Goal: Use online tool/utility: Utilize a website feature to perform a specific function

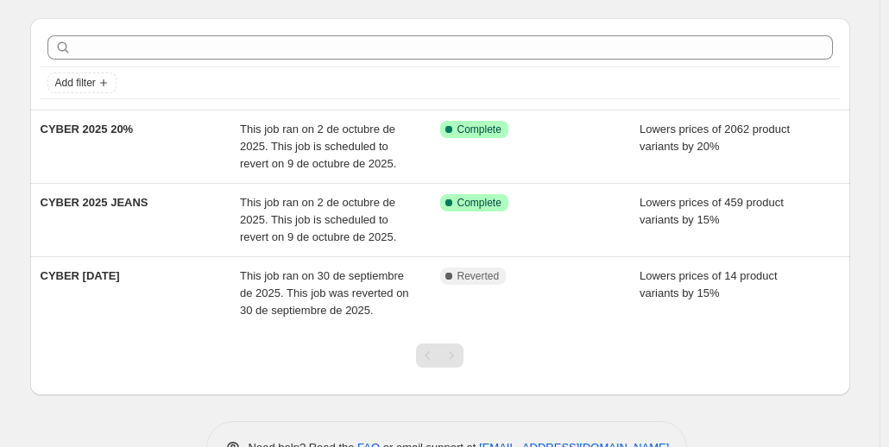
scroll to position [57, 0]
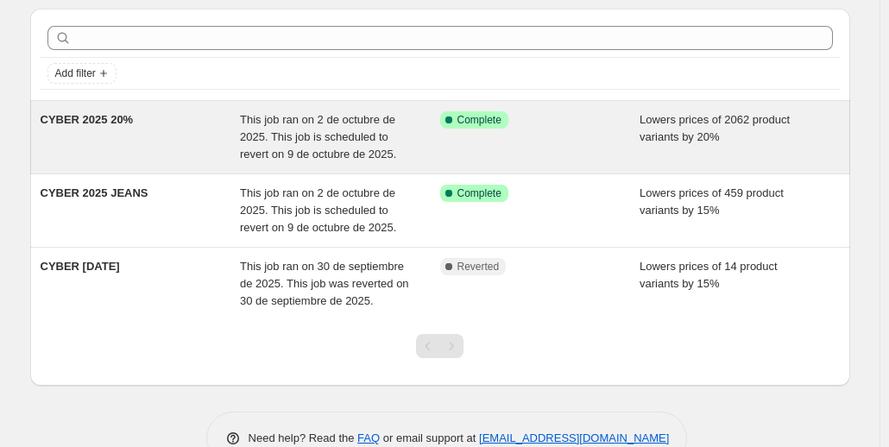
click at [564, 121] on div "Success Complete Complete" at bounding box center [527, 119] width 174 height 17
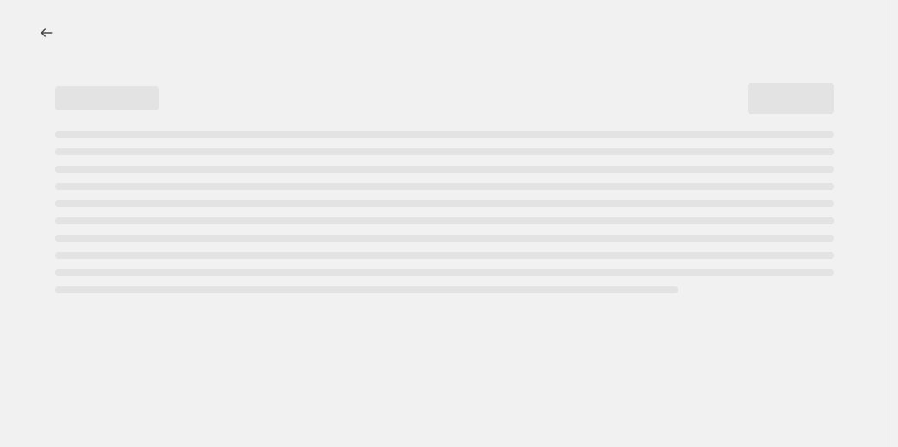
select select "percentage"
select select "collection"
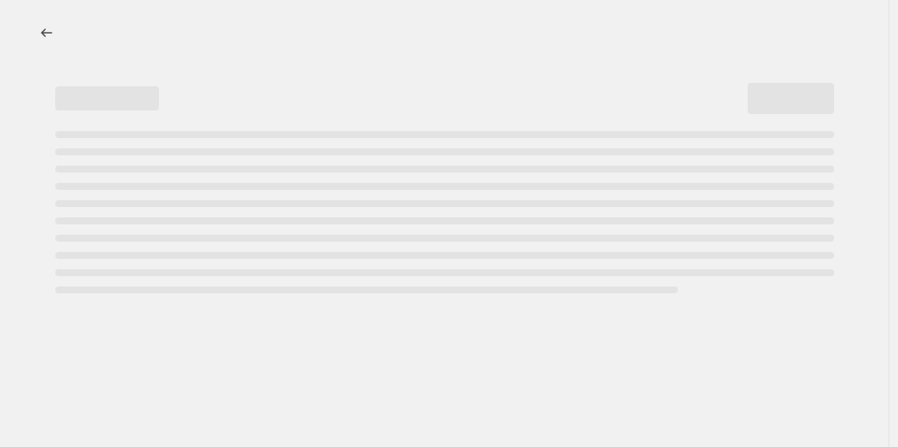
select select "collection"
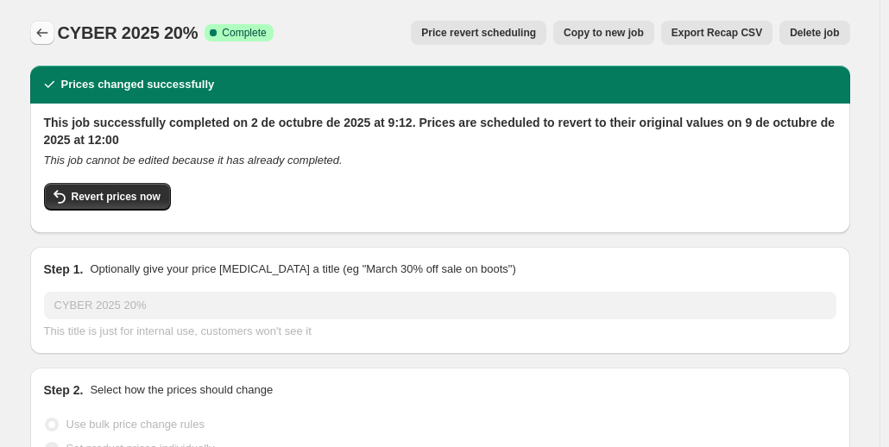
click at [45, 33] on icon "Price change jobs" at bounding box center [42, 32] width 17 height 17
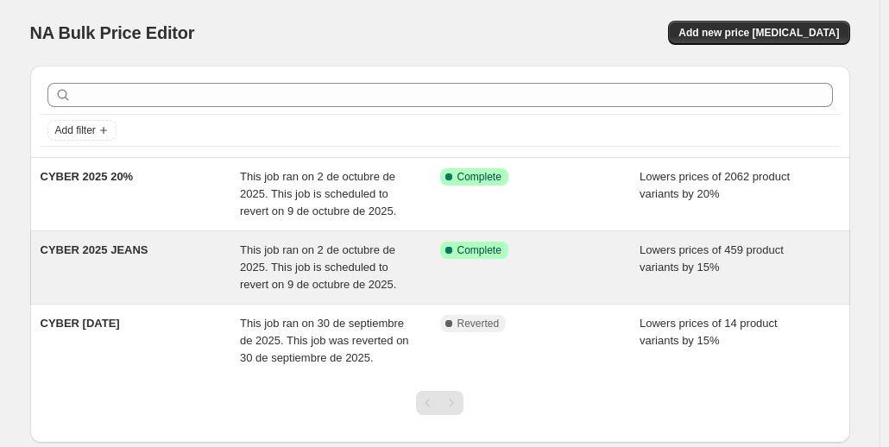
click at [157, 254] on div "CYBER 2025 JEANS" at bounding box center [141, 268] width 200 height 52
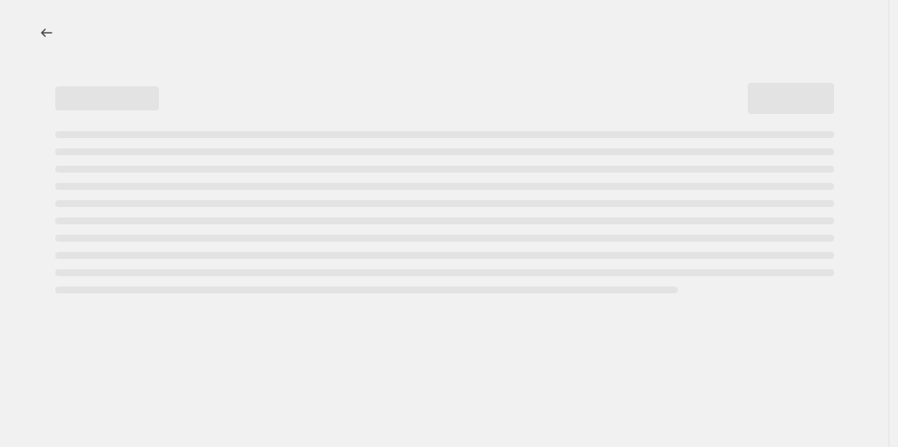
select select "percentage"
select select "collection"
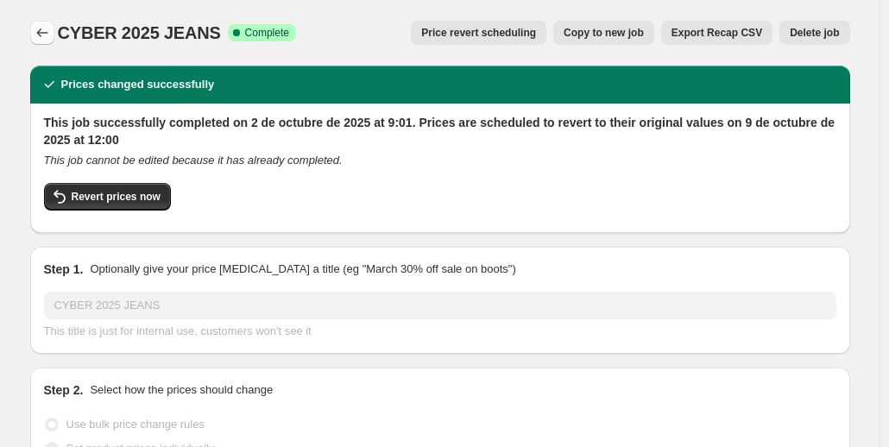
click at [46, 35] on icon "Price change jobs" at bounding box center [42, 32] width 17 height 17
